Goal: Task Accomplishment & Management: Use online tool/utility

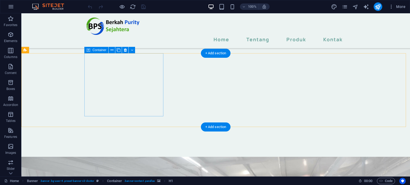
scroll to position [35, 0]
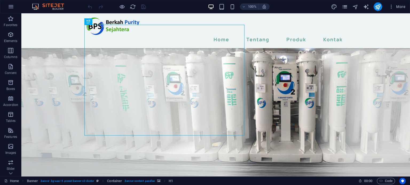
click at [344, 6] on icon "pages" at bounding box center [344, 7] width 6 height 6
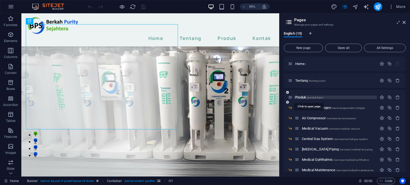
click at [301, 98] on span "Produk /produk-kami" at bounding box center [309, 97] width 28 height 4
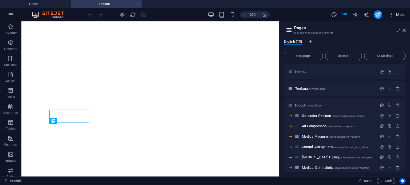
click at [405, 17] on span "More" at bounding box center [396, 14] width 17 height 5
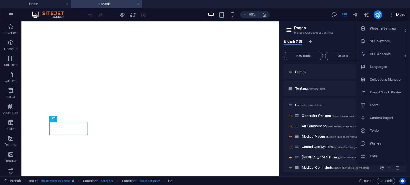
click at [307, 19] on div at bounding box center [205, 92] width 410 height 185
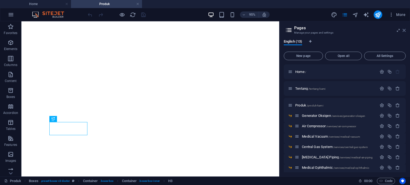
click at [403, 30] on icon at bounding box center [403, 30] width 3 height 4
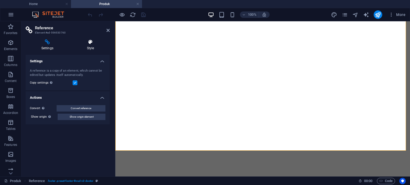
click at [93, 42] on icon at bounding box center [90, 41] width 38 height 5
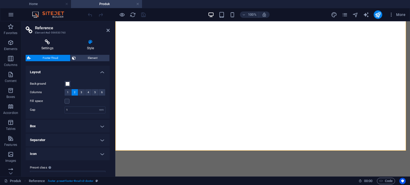
click at [47, 45] on h4 "Settings" at bounding box center [49, 44] width 46 height 11
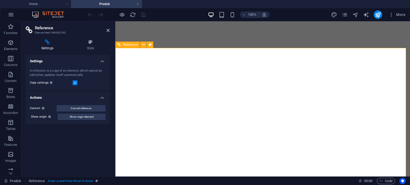
click at [125, 46] on span "Reference" at bounding box center [130, 44] width 15 height 3
click at [127, 45] on span "Reference" at bounding box center [130, 44] width 15 height 3
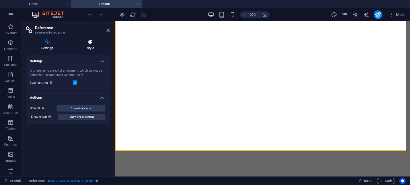
click at [92, 40] on icon at bounding box center [90, 41] width 38 height 5
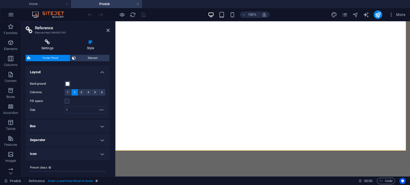
click at [46, 42] on icon at bounding box center [47, 41] width 43 height 5
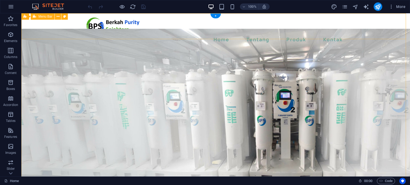
click at [362, 25] on div "Home Tentang Produk Kontak" at bounding box center [215, 30] width 388 height 35
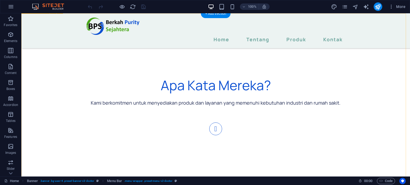
scroll to position [1160, 0]
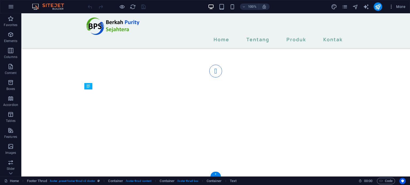
drag, startPoint x: 123, startPoint y: 137, endPoint x: 94, endPoint y: 130, distance: 29.2
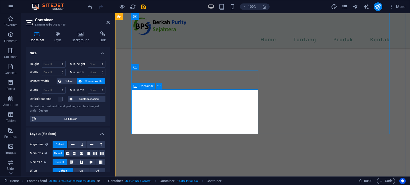
click at [161, 120] on button at bounding box center [159, 119] width 6 height 6
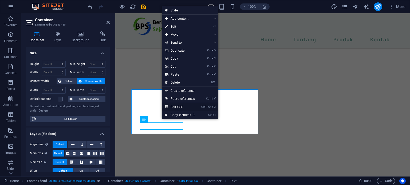
click at [177, 107] on link "Ctrl Alt C Edit CSS" at bounding box center [180, 107] width 36 height 8
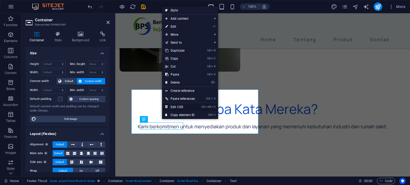
scroll to position [1058, 0]
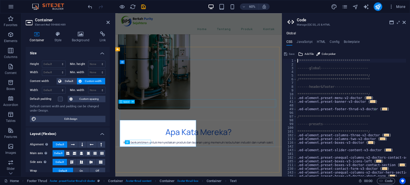
type textarea "a {"
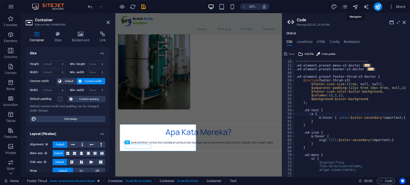
click at [355, 9] on icon "navigator" at bounding box center [355, 7] width 6 height 6
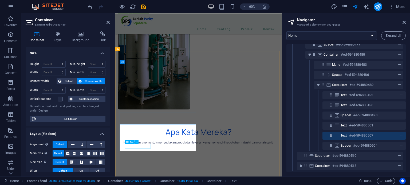
scroll to position [111, 1]
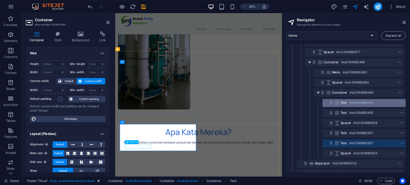
scroll to position [75, 1]
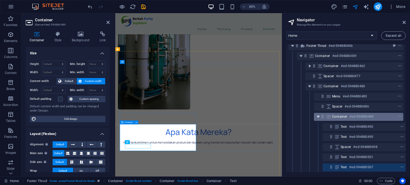
click at [317, 116] on icon "toggle-expand" at bounding box center [317, 116] width 5 height 5
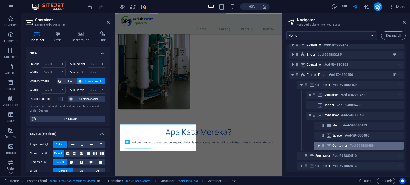
scroll to position [50, 0]
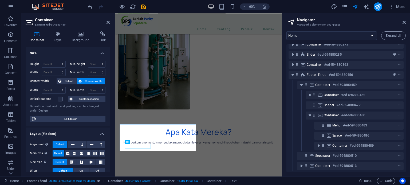
click at [406, 22] on aside "Navigator Manage the elements on your pages Home Tentang Produk Kontak Legal No…" at bounding box center [346, 94] width 128 height 163
drag, startPoint x: 404, startPoint y: 21, endPoint x: 289, endPoint y: 8, distance: 116.2
click at [404, 21] on icon at bounding box center [403, 22] width 3 height 4
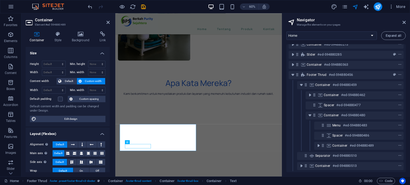
scroll to position [1160, 0]
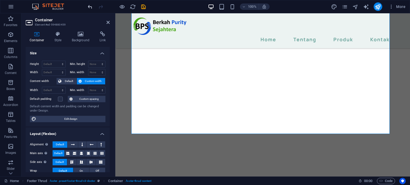
click at [87, 8] on icon "undo" at bounding box center [90, 7] width 6 height 6
click at [107, 22] on icon at bounding box center [107, 22] width 3 height 4
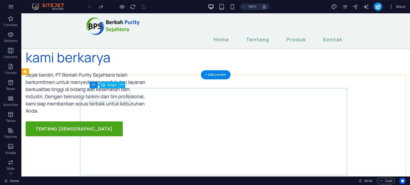
scroll to position [675, 0]
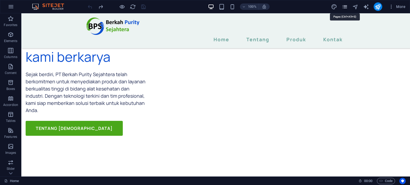
click at [344, 7] on icon "pages" at bounding box center [344, 7] width 6 height 6
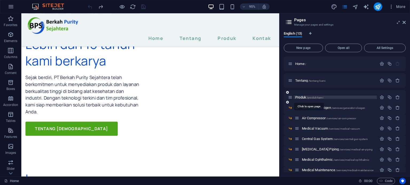
click at [297, 98] on span "Produk /produk-kami" at bounding box center [309, 97] width 28 height 4
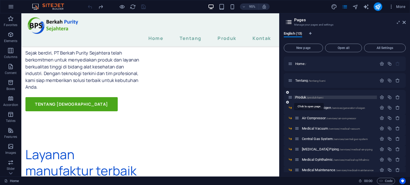
scroll to position [0, 0]
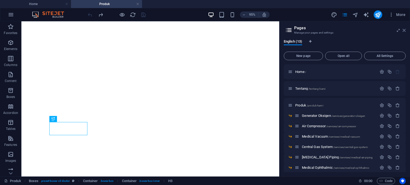
click at [405, 31] on icon at bounding box center [403, 30] width 3 height 4
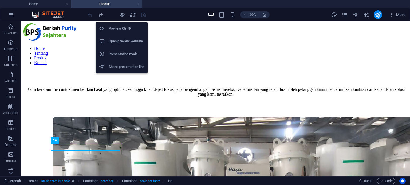
click at [123, 42] on h6 "Open preview website" at bounding box center [127, 41] width 36 height 6
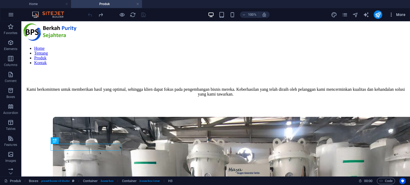
click at [400, 14] on span "More" at bounding box center [396, 14] width 17 height 5
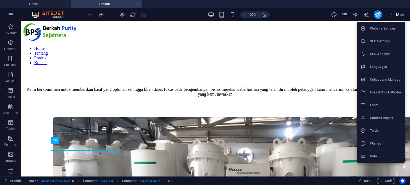
click at [298, 14] on div at bounding box center [205, 92] width 410 height 185
